Goal: Check status

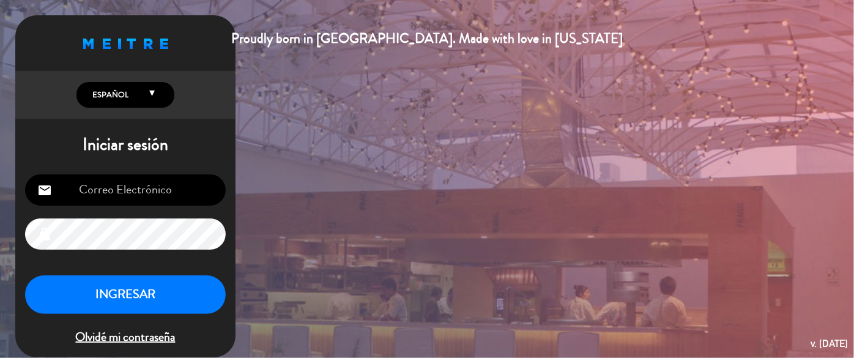
type input "[EMAIL_ADDRESS][DOMAIN_NAME]"
click at [122, 298] on button "INGRESAR" at bounding box center [125, 294] width 201 height 39
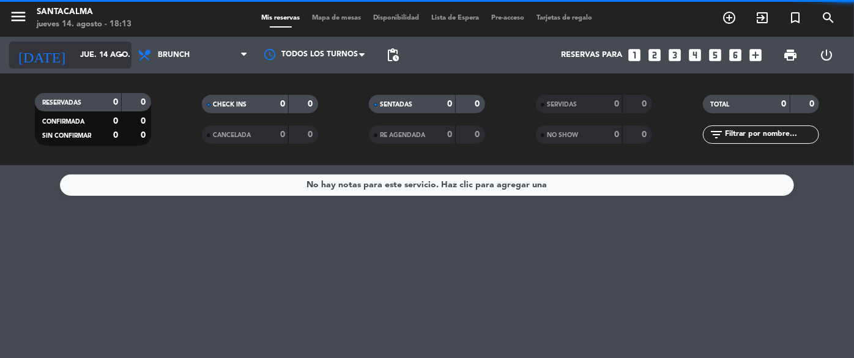
click at [90, 66] on div "[DATE] [DATE] arrow_drop_down" at bounding box center [70, 55] width 122 height 27
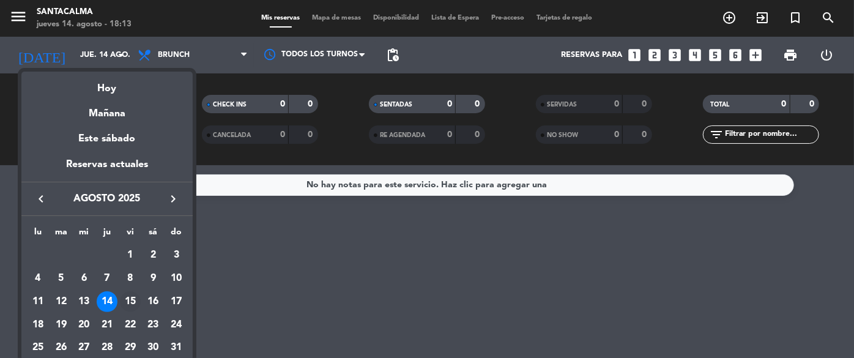
click at [128, 296] on div "15" at bounding box center [130, 301] width 21 height 21
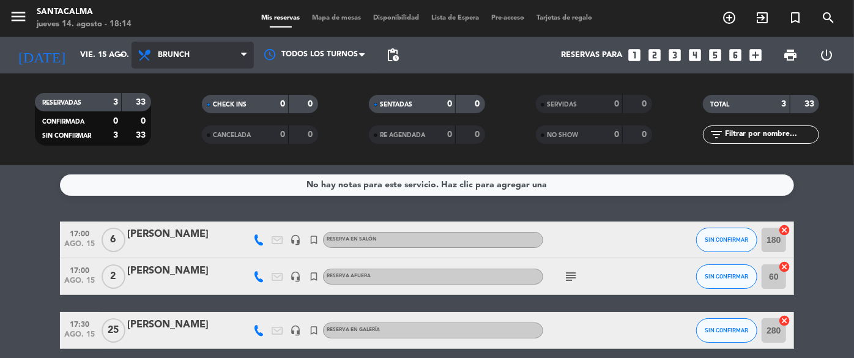
click at [182, 51] on span "Brunch" at bounding box center [174, 55] width 32 height 9
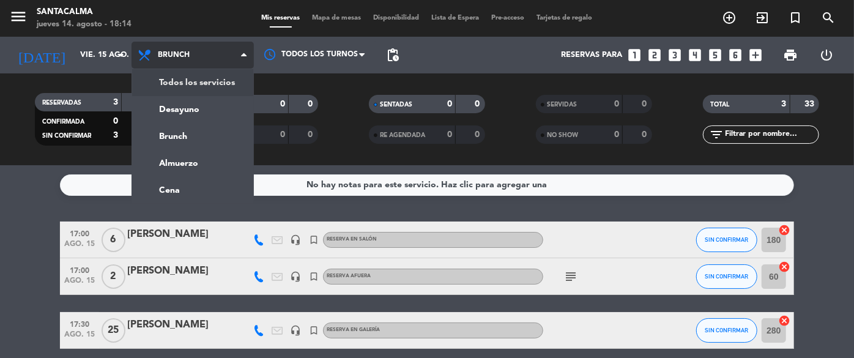
click at [187, 86] on div "menu Santacalma [DATE] 14. agosto - 18:14 Mis reservas Mapa de mesas Disponibil…" at bounding box center [427, 82] width 854 height 165
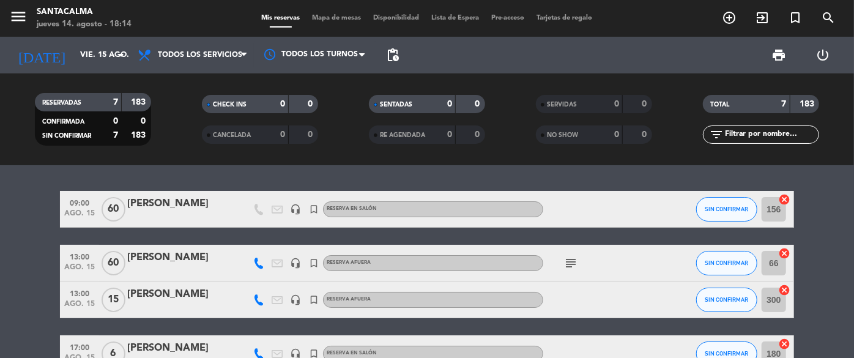
click at [566, 267] on icon "subject" at bounding box center [570, 263] width 15 height 15
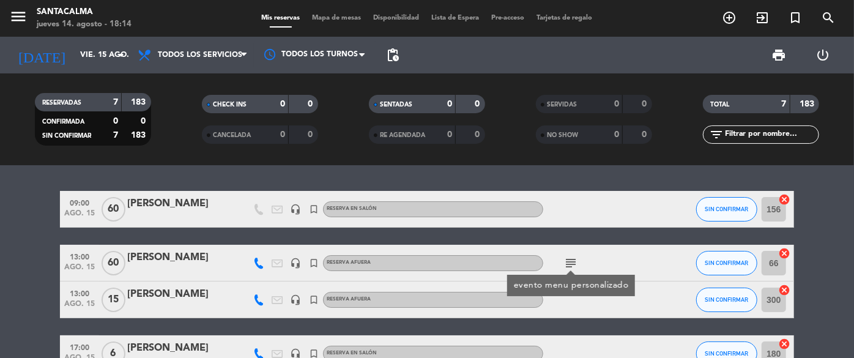
click at [50, 314] on bookings-row "09:00 [DATE] [PERSON_NAME] headset_mic turned_in_not RESERVA EN SALÓN SIN CONFI…" at bounding box center [427, 353] width 854 height 325
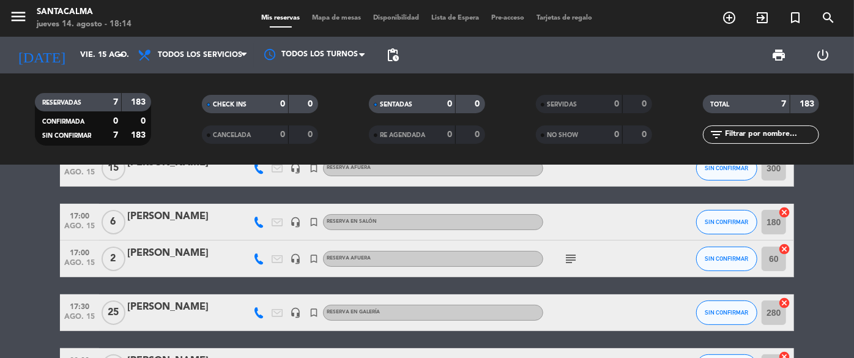
scroll to position [133, 0]
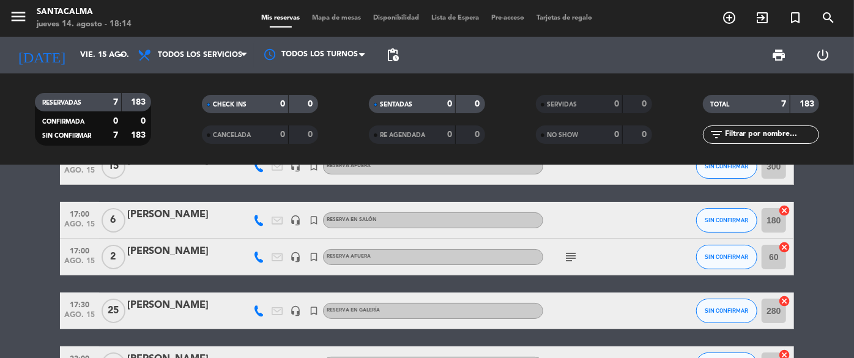
click at [570, 251] on icon "subject" at bounding box center [570, 256] width 15 height 15
click at [559, 276] on div "09:00 [DATE] [PERSON_NAME] headset_mic turned_in_not RESERVA EN SALÓN SIN CONFI…" at bounding box center [427, 219] width 734 height 325
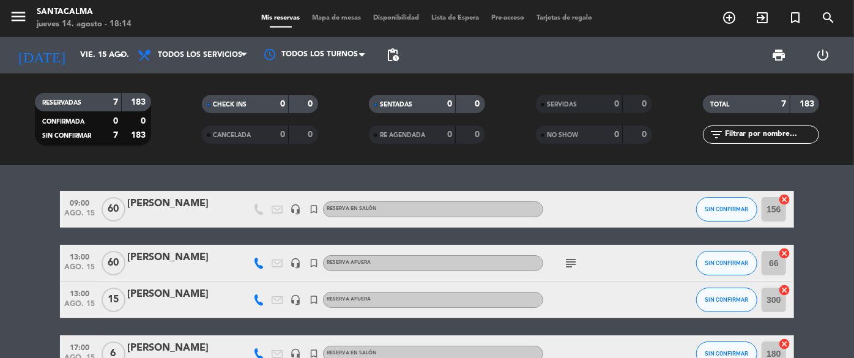
scroll to position [0, 0]
click at [74, 65] on input "vie. 15 ago." at bounding box center [126, 55] width 105 height 21
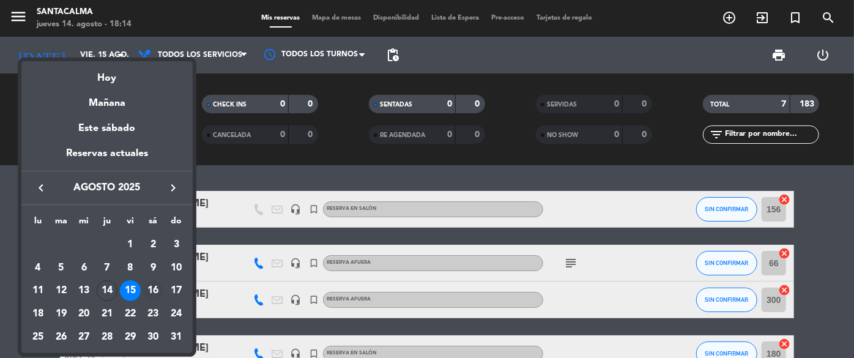
click at [155, 296] on div "16" at bounding box center [152, 290] width 21 height 21
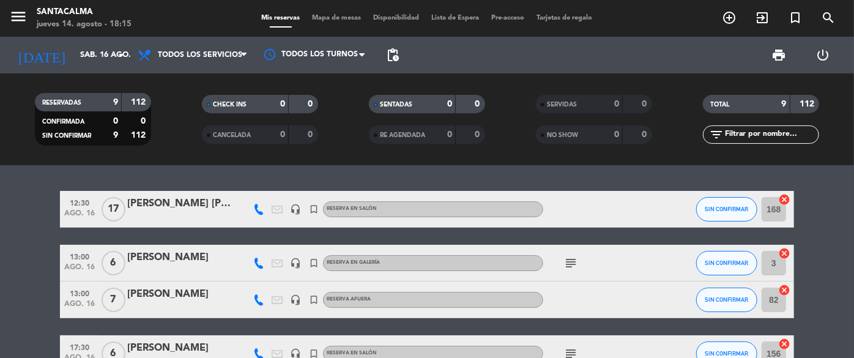
click at [570, 262] on icon "subject" at bounding box center [570, 263] width 15 height 15
click at [78, 53] on input "sáb. 16 ago." at bounding box center [126, 55] width 105 height 21
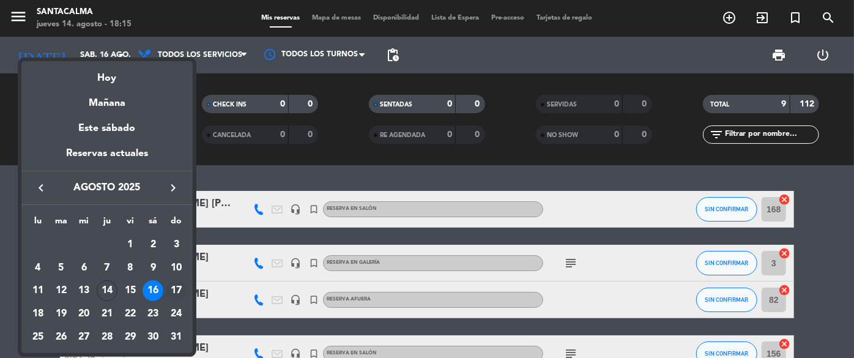
click at [175, 286] on div "17" at bounding box center [176, 290] width 21 height 21
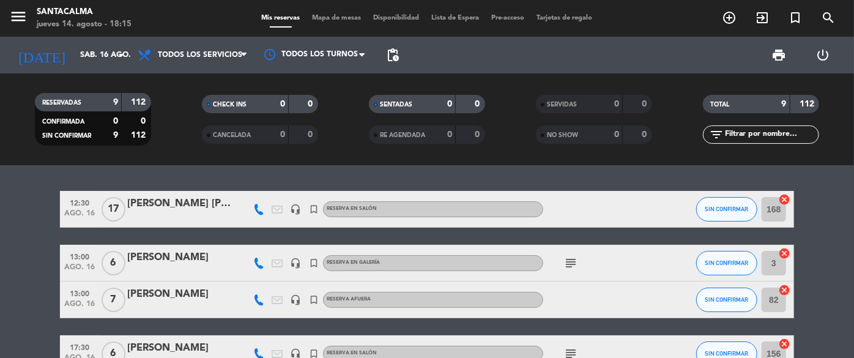
type input "dom. 17 ago."
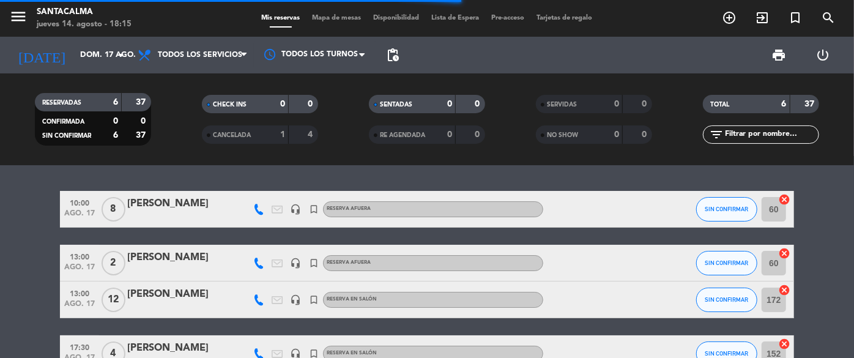
click at [46, 241] on bookings-row "10:00 [DATE] 8 [PERSON_NAME] headset_mic turned_in_not RESERVA AFUERA SIN CONFI…" at bounding box center [427, 326] width 854 height 271
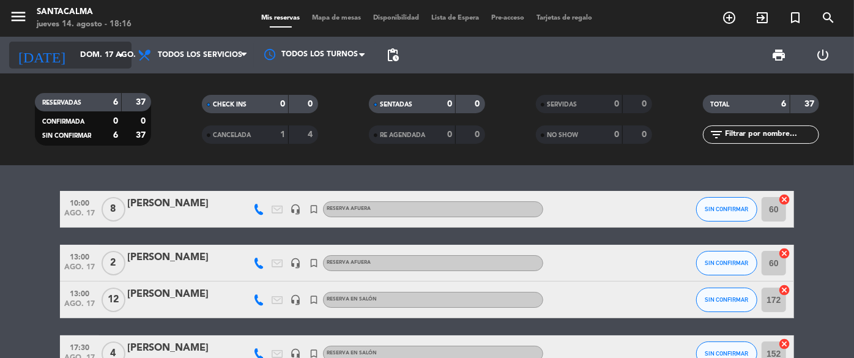
click at [117, 58] on icon "arrow_drop_down" at bounding box center [121, 55] width 15 height 15
